Goal: Task Accomplishment & Management: Check status

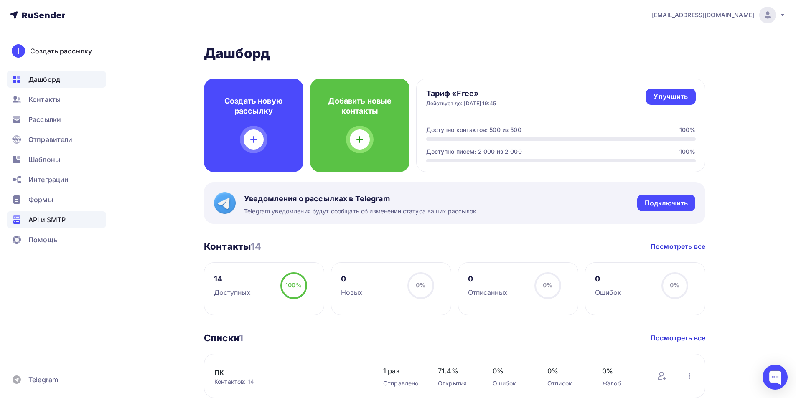
click at [38, 216] on span "API и SMTP" at bounding box center [46, 220] width 37 height 10
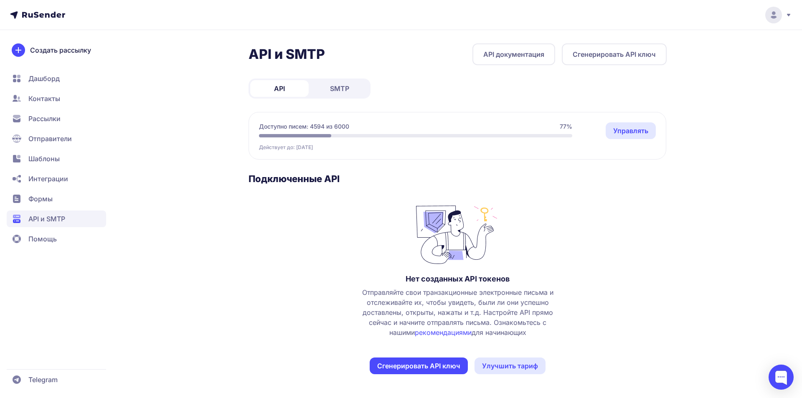
click at [331, 89] on span "SMTP" at bounding box center [339, 89] width 19 height 10
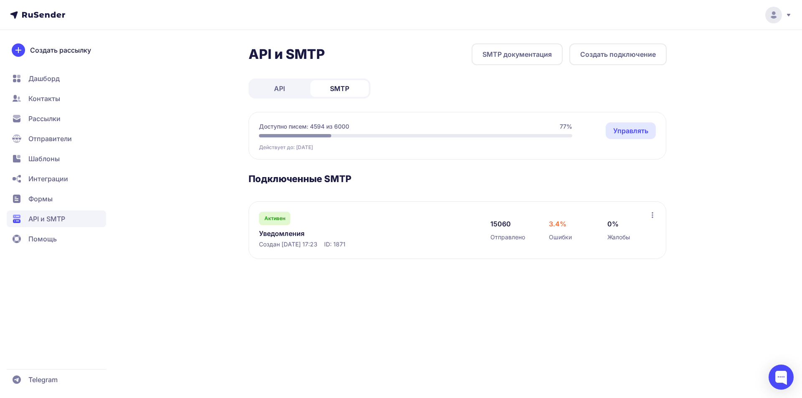
click at [278, 233] on link "Уведомления" at bounding box center [344, 234] width 171 height 10
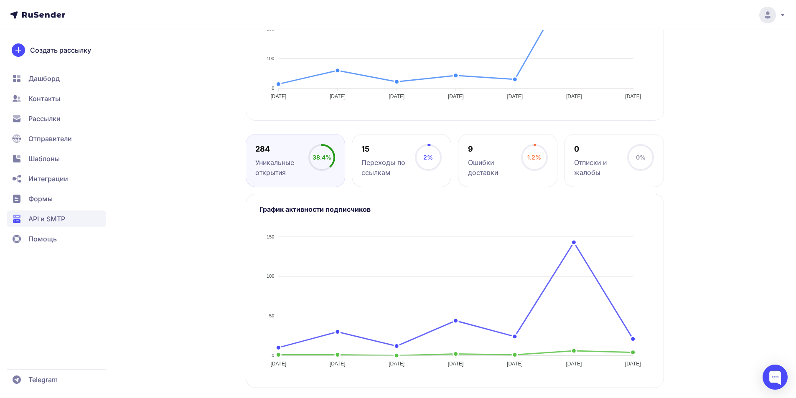
scroll to position [35, 0]
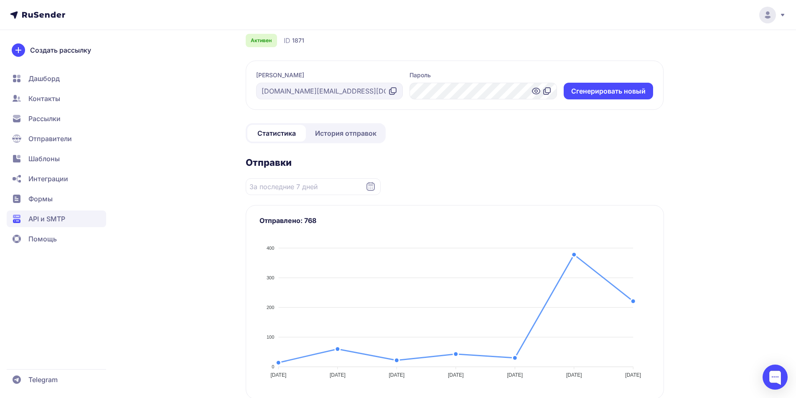
click at [371, 133] on span "История отправок" at bounding box center [345, 133] width 61 height 10
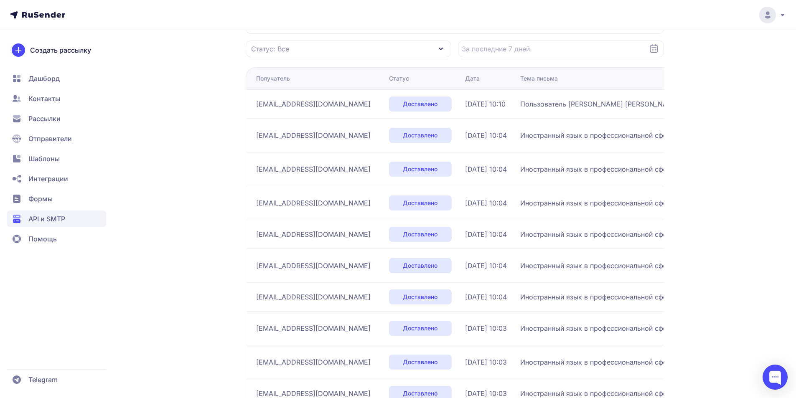
scroll to position [178, 0]
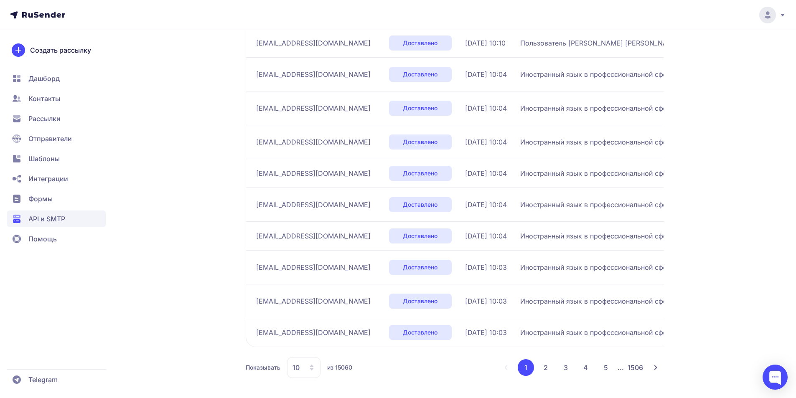
click at [547, 369] on button "2" at bounding box center [545, 367] width 17 height 17
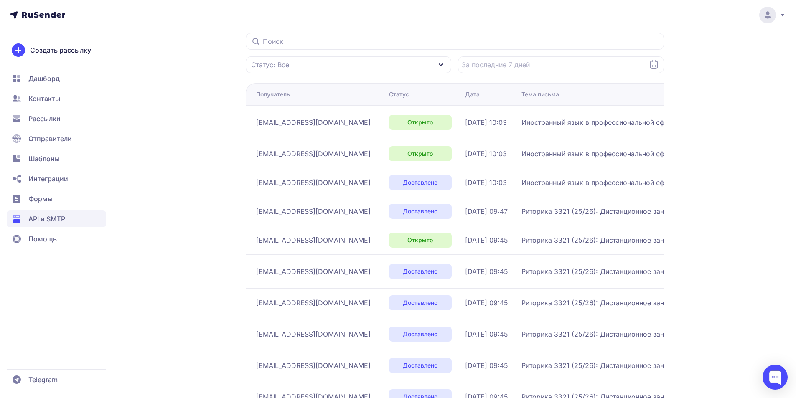
scroll to position [163, 0]
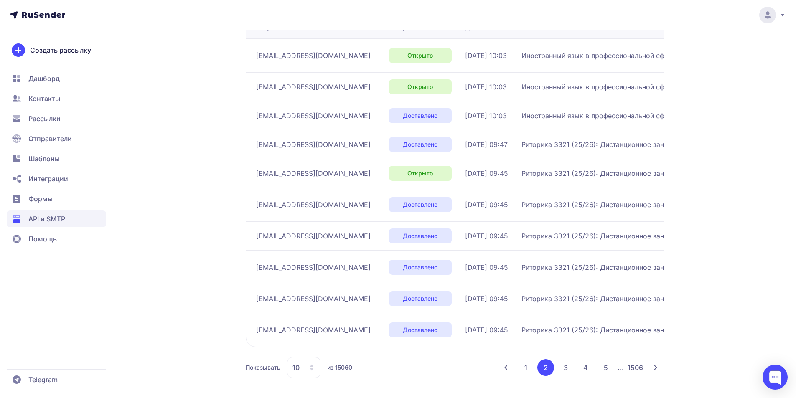
click at [531, 371] on button "1" at bounding box center [526, 367] width 16 height 17
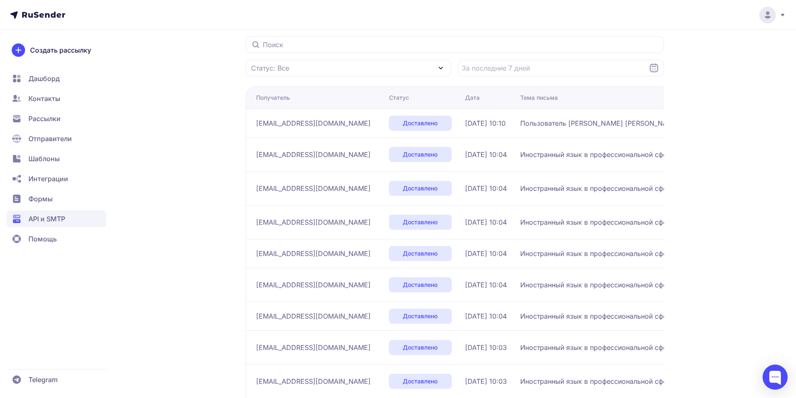
scroll to position [163, 0]
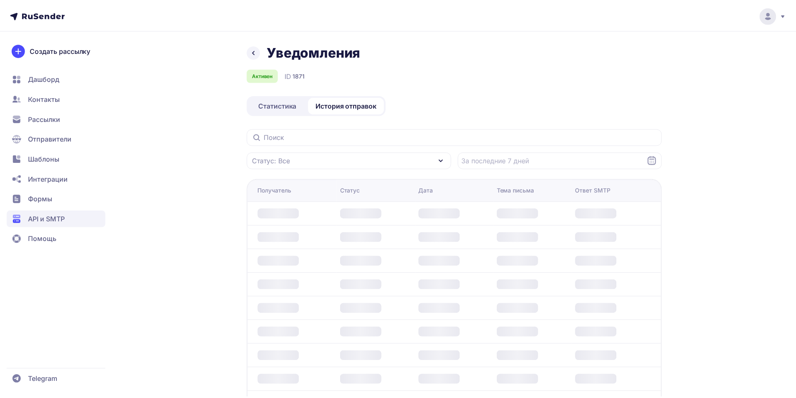
scroll to position [62, 0]
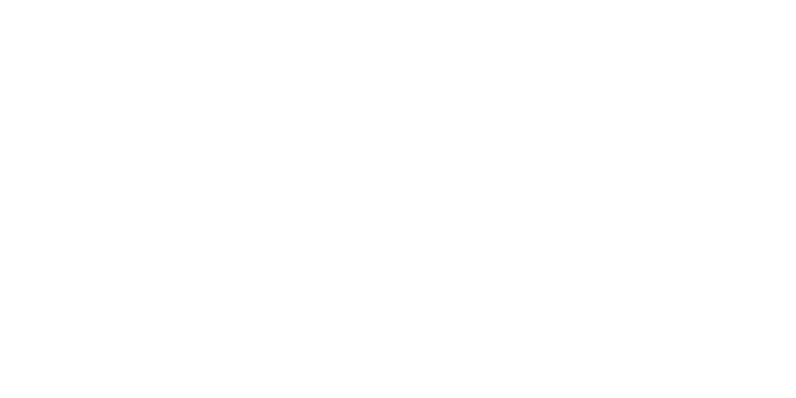
scroll to position [62, 0]
